Goal: Check status: Check status

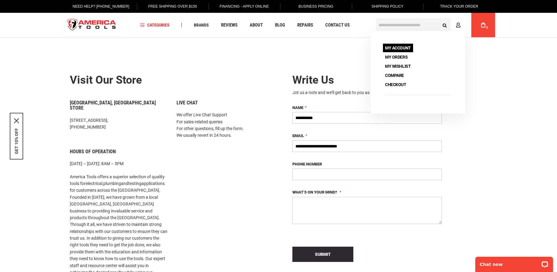
click at [395, 49] on link "My Account" at bounding box center [398, 48] width 30 height 9
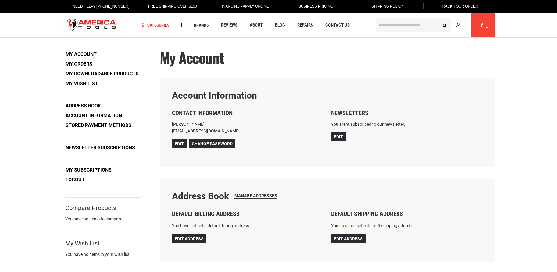
click at [89, 61] on link "My Orders" at bounding box center [78, 63] width 31 height 9
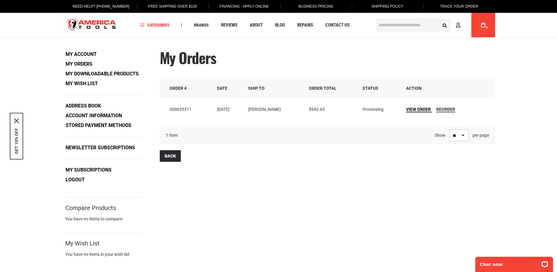
click at [412, 108] on span "View Order" at bounding box center [418, 109] width 25 height 5
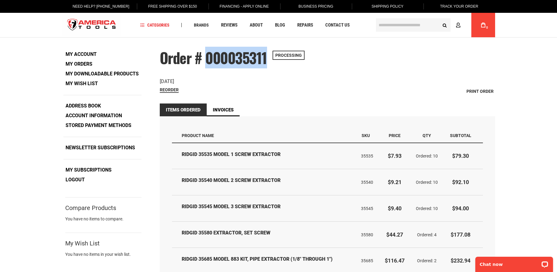
drag, startPoint x: 200, startPoint y: 59, endPoint x: 254, endPoint y: 60, distance: 54.0
click at [254, 60] on span "Order # 000035311" at bounding box center [214, 58] width 108 height 22
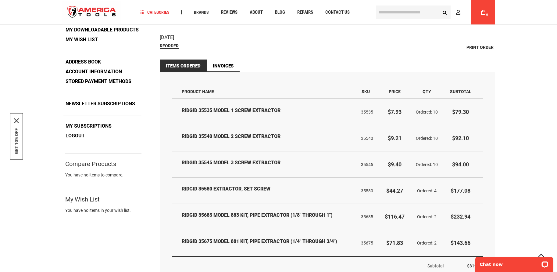
scroll to position [82, 0]
